Goal: Task Accomplishment & Management: Complete application form

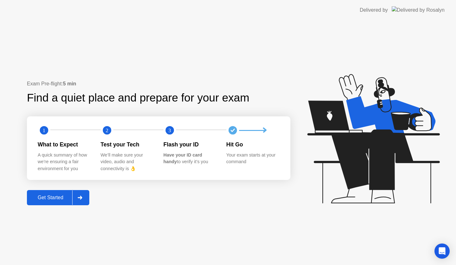
click at [43, 201] on div "Get Started" at bounding box center [50, 198] width 43 height 6
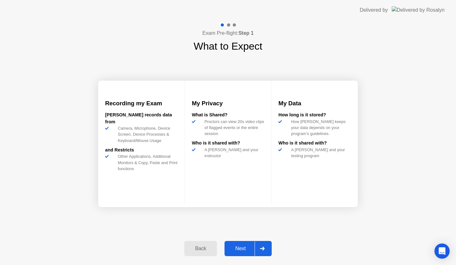
click at [236, 248] on div "Next" at bounding box center [240, 249] width 28 height 6
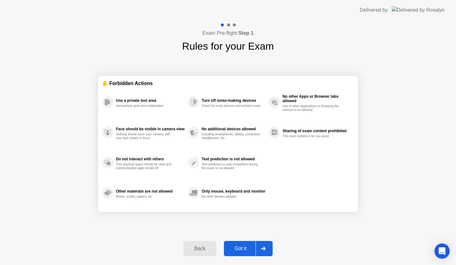
click at [236, 248] on div "Got it" at bounding box center [241, 249] width 30 height 6
select select "Available cameras"
select select "Available speakers"
select select "Available microphones"
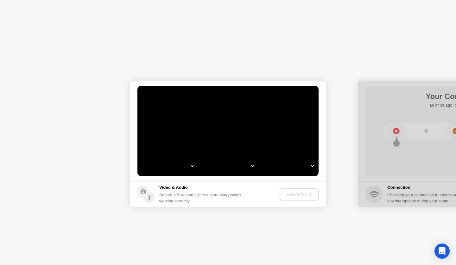
select select "**********"
select select "*******"
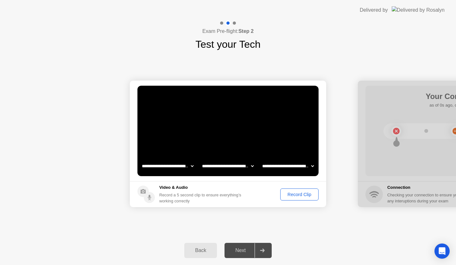
click at [306, 192] on div "Record Clip" at bounding box center [299, 194] width 34 height 5
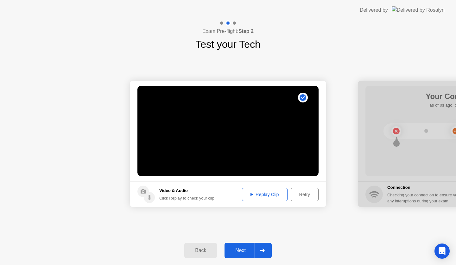
click at [263, 190] on button "Replay Clip" at bounding box center [265, 194] width 46 height 13
click at [235, 248] on div "Next" at bounding box center [240, 251] width 28 height 6
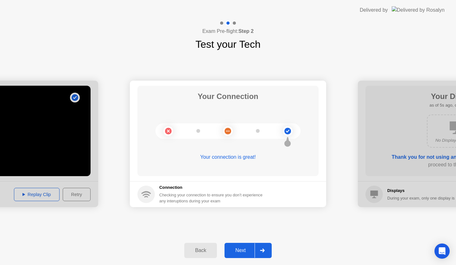
click at [237, 249] on div "Next" at bounding box center [240, 251] width 28 height 6
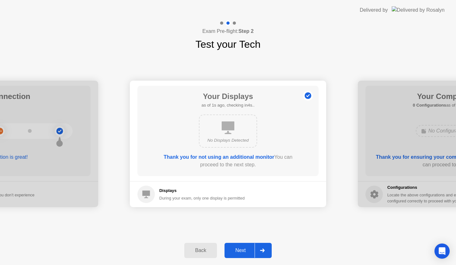
click at [237, 249] on div "Next" at bounding box center [240, 251] width 28 height 6
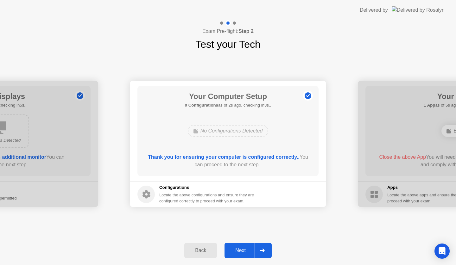
click at [237, 249] on div "Next" at bounding box center [240, 251] width 28 height 6
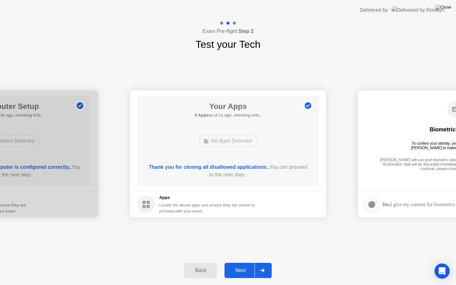
click at [238, 265] on div "Next" at bounding box center [240, 271] width 28 height 6
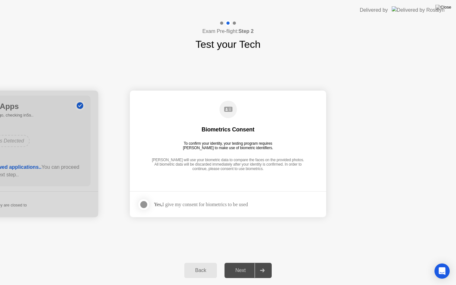
click at [221, 206] on div "Yes, I give my consent for biometrics to be used" at bounding box center [201, 204] width 94 height 6
click at [210, 203] on div "Yes, I give my consent for biometrics to be used" at bounding box center [201, 204] width 94 height 6
click at [140, 203] on div at bounding box center [144, 205] width 8 height 8
click at [237, 265] on div "Next" at bounding box center [240, 271] width 28 height 6
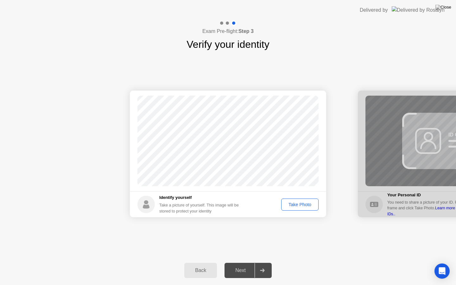
click at [294, 204] on div "Take Photo" at bounding box center [299, 204] width 33 height 5
click at [236, 265] on div "Next" at bounding box center [240, 271] width 28 height 6
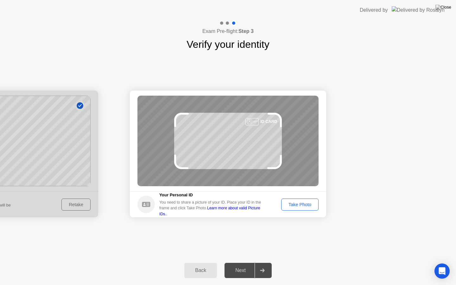
click at [306, 205] on div "Take Photo" at bounding box center [299, 204] width 33 height 5
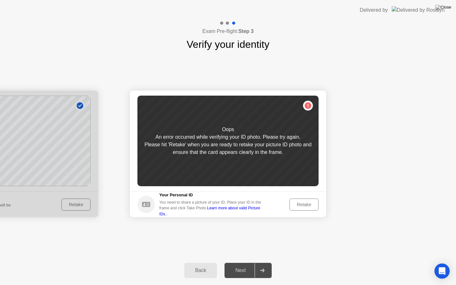
click at [302, 205] on div "Retake" at bounding box center [304, 204] width 25 height 5
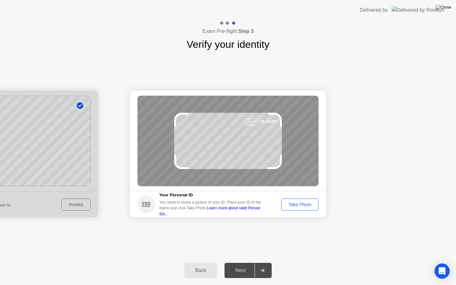
click at [302, 205] on div "Take Photo" at bounding box center [299, 204] width 33 height 5
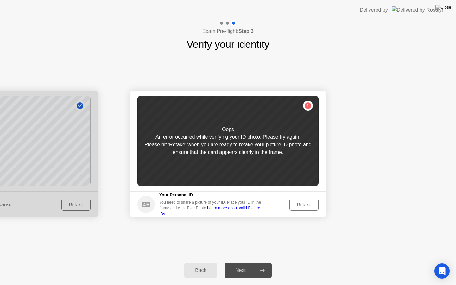
click at [245, 212] on link "Learn more about valid Picture IDs.." at bounding box center [209, 211] width 101 height 10
click at [299, 202] on div "Retake" at bounding box center [304, 204] width 25 height 5
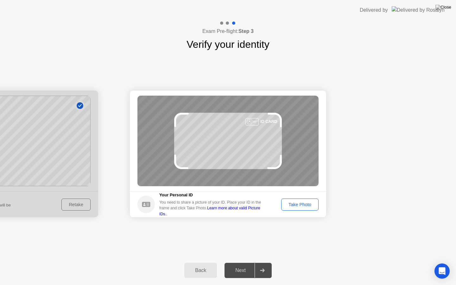
click at [235, 211] on link "Learn more about valid Picture IDs.." at bounding box center [209, 211] width 101 height 10
click at [304, 202] on div "Take Photo" at bounding box center [299, 204] width 33 height 5
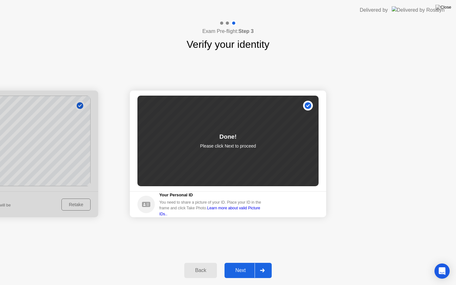
click at [238, 265] on button "Next" at bounding box center [247, 270] width 47 height 15
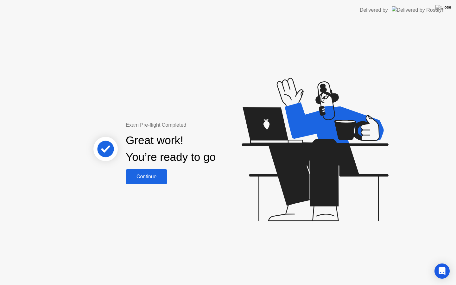
click at [143, 180] on div "Continue" at bounding box center [147, 177] width 38 height 6
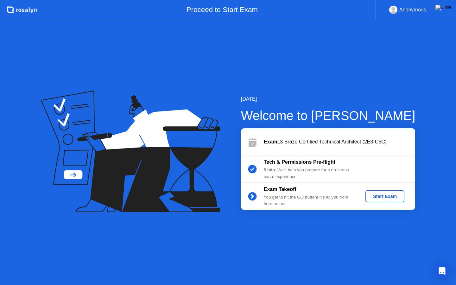
click at [378, 197] on div "Start Exam" at bounding box center [385, 196] width 34 height 5
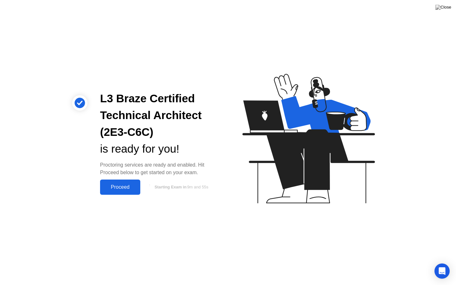
click at [113, 185] on div "Proceed" at bounding box center [120, 187] width 36 height 6
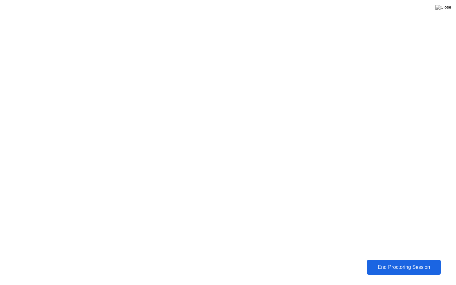
click at [400, 265] on div "End Proctoring Session" at bounding box center [404, 267] width 70 height 6
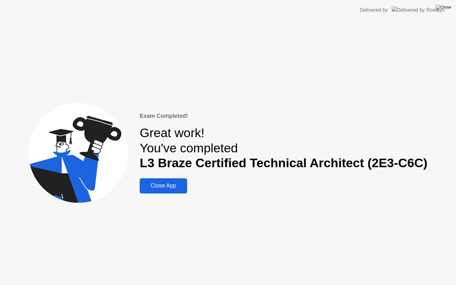
click at [166, 187] on div "Close App" at bounding box center [163, 185] width 43 height 7
